Goal: Information Seeking & Learning: Learn about a topic

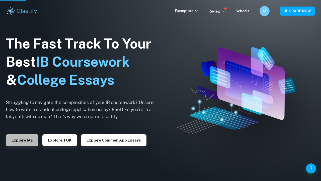
click at [21, 141] on button "Explore IAs" at bounding box center [22, 140] width 32 height 12
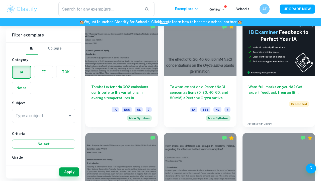
scroll to position [143, 0]
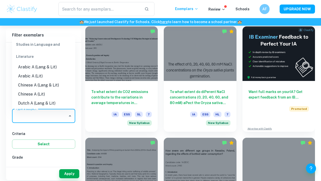
click at [35, 116] on input "Type a subject" at bounding box center [39, 116] width 51 height 10
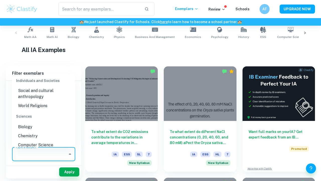
scroll to position [592, 0]
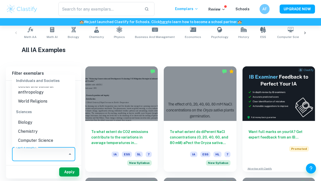
click at [37, 118] on li "Biology" at bounding box center [43, 122] width 63 height 9
type input "Biology"
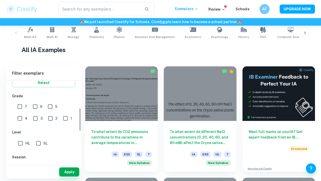
scroll to position [102, 0]
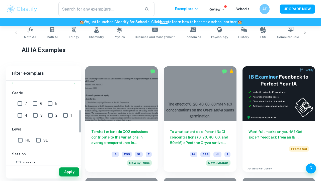
click at [20, 106] on input "7" at bounding box center [20, 103] width 10 height 10
checkbox input "true"
click at [35, 105] on input "6" at bounding box center [35, 103] width 10 height 10
checkbox input "true"
click at [19, 143] on input "HL" at bounding box center [20, 140] width 10 height 10
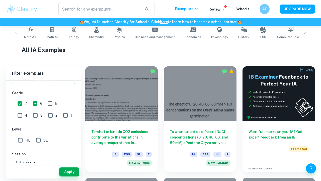
checkbox input "true"
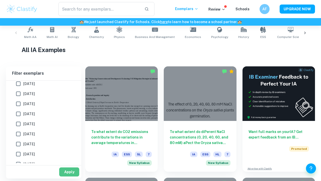
click at [61, 171] on button "Apply" at bounding box center [69, 171] width 20 height 9
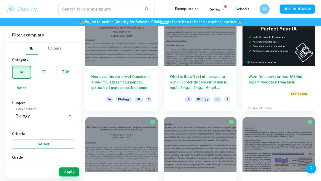
scroll to position [38, 0]
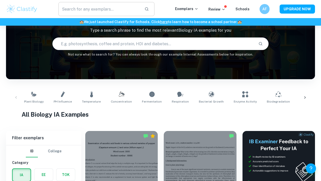
click at [89, 8] on input "text" at bounding box center [100, 9] width 82 height 14
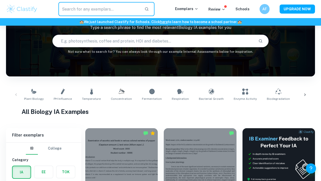
scroll to position [150, 0]
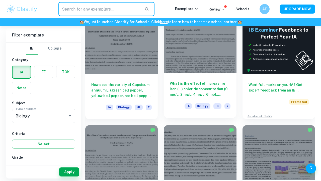
click at [193, 79] on div "What is the effect of increasing [MEDICAL_DATA]) chloride concentration (0 mg/L…" at bounding box center [200, 95] width 73 height 45
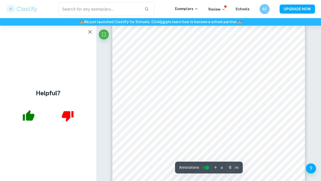
scroll to position [1500, 0]
click at [27, 119] on icon "button" at bounding box center [29, 115] width 12 height 11
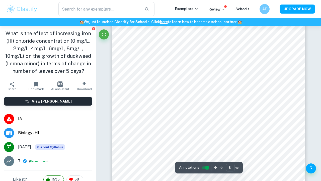
scroll to position [1503, 0]
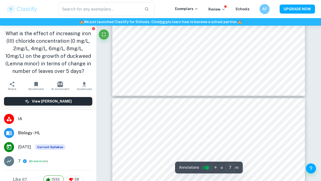
type input "8"
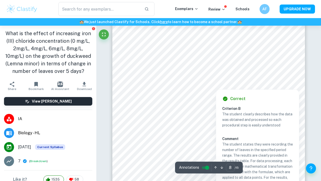
scroll to position [2042, 0]
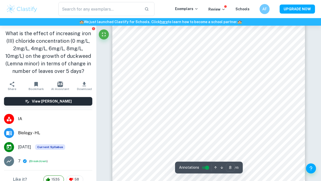
click at [168, 3] on div "​" at bounding box center [106, 9] width 137 height 14
